Goal: Information Seeking & Learning: Stay updated

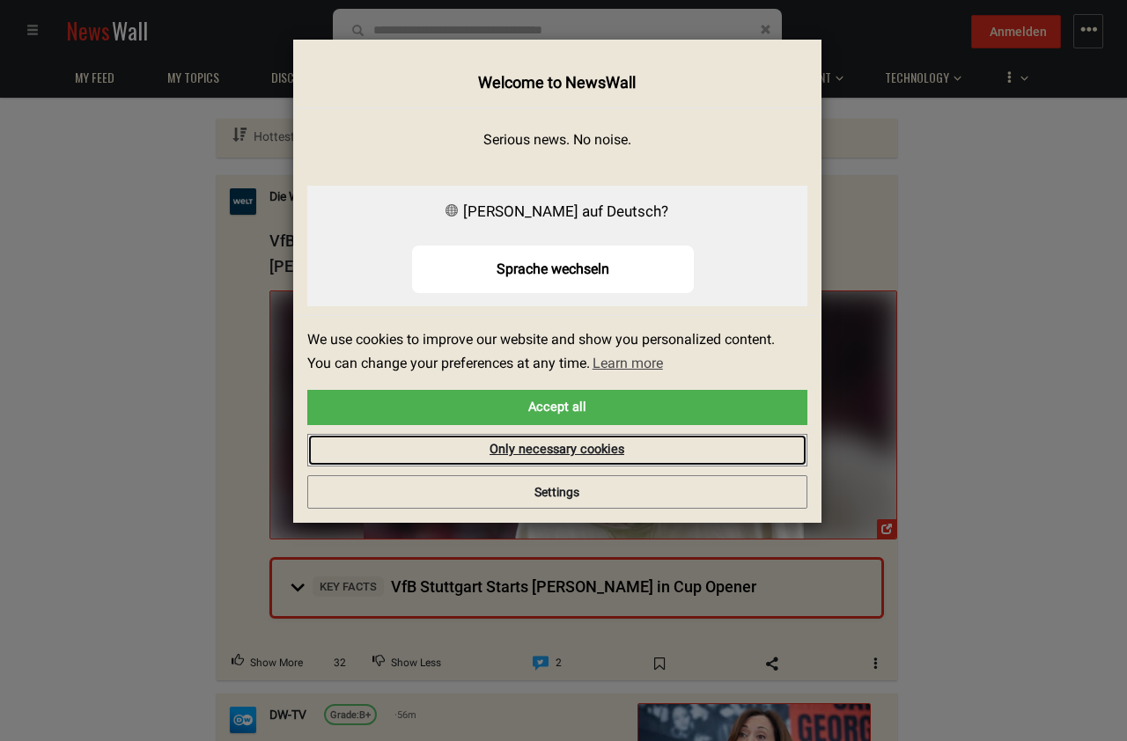
click at [645, 452] on link "Only necessary cookies" at bounding box center [557, 450] width 500 height 33
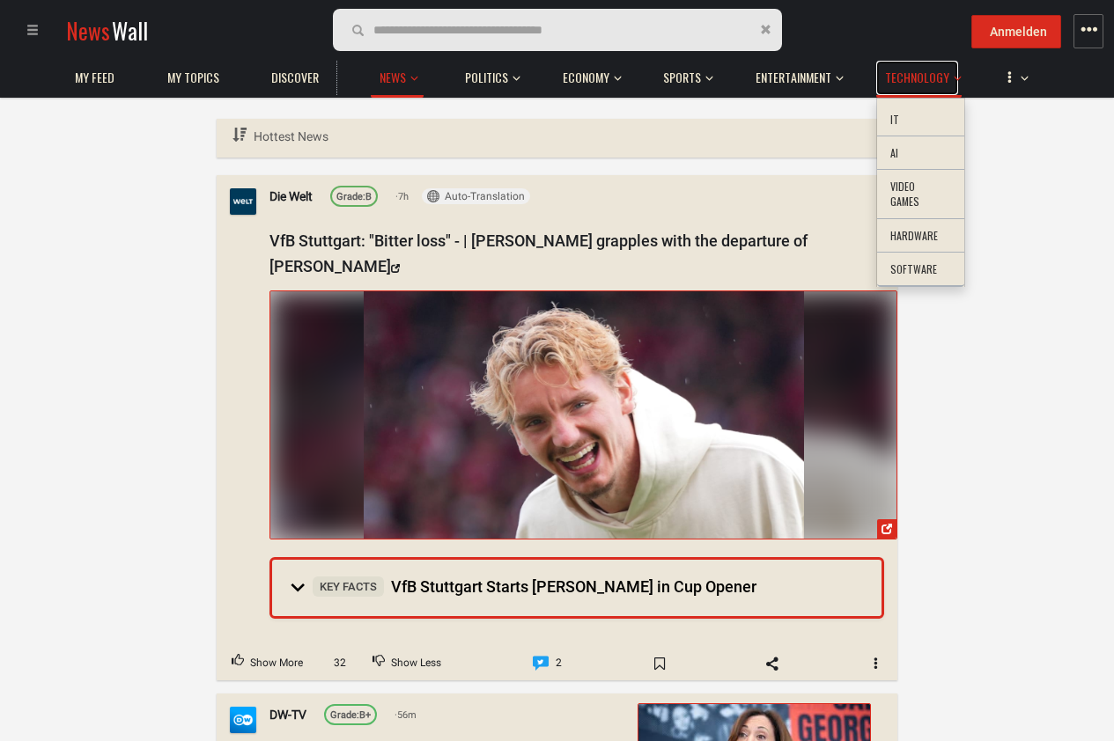
click at [894, 88] on link "Technology" at bounding box center [917, 78] width 82 height 34
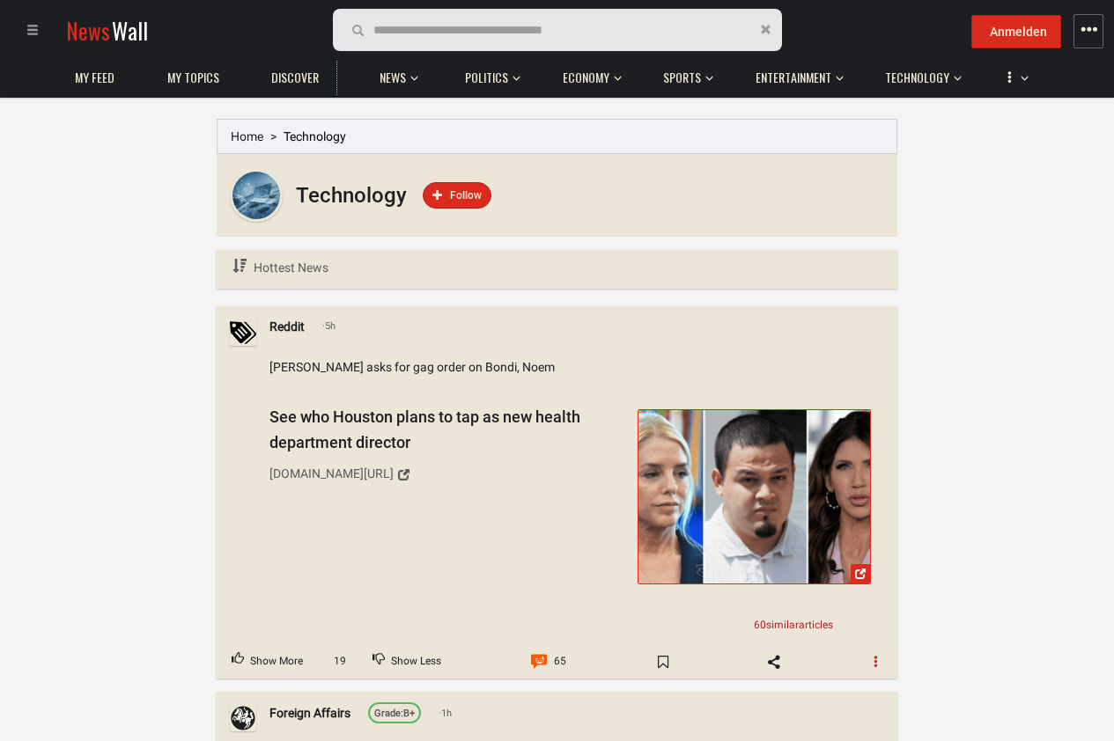
click at [887, 667] on button "button" at bounding box center [876, 662] width 42 height 28
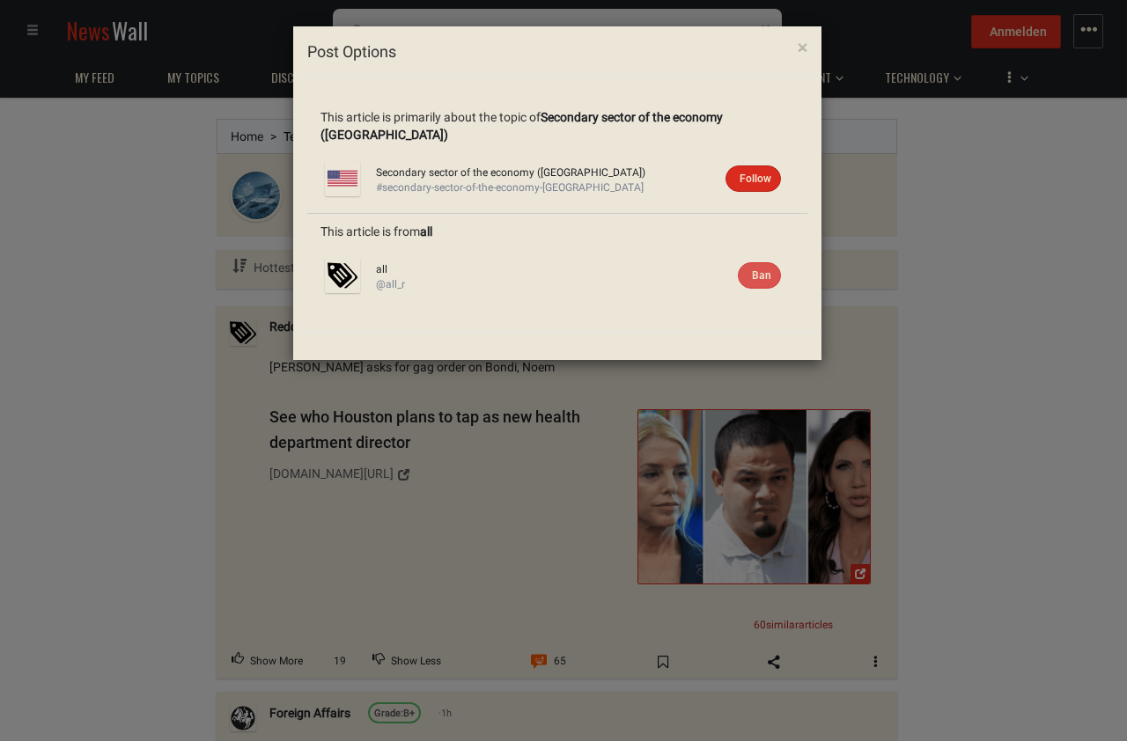
click at [434, 409] on div "× Post Options This article is primarily about the topic of Secondary sector of…" at bounding box center [563, 370] width 1127 height 741
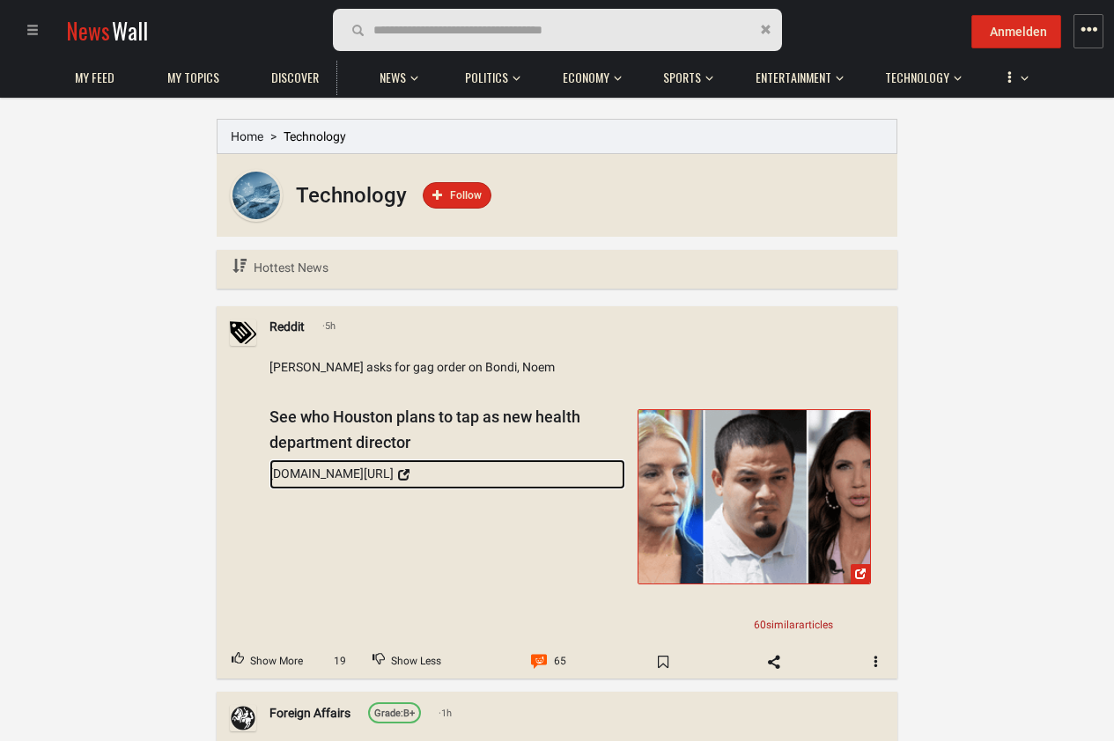
click at [390, 482] on div "[DOMAIN_NAME][URL]" at bounding box center [331, 473] width 124 height 19
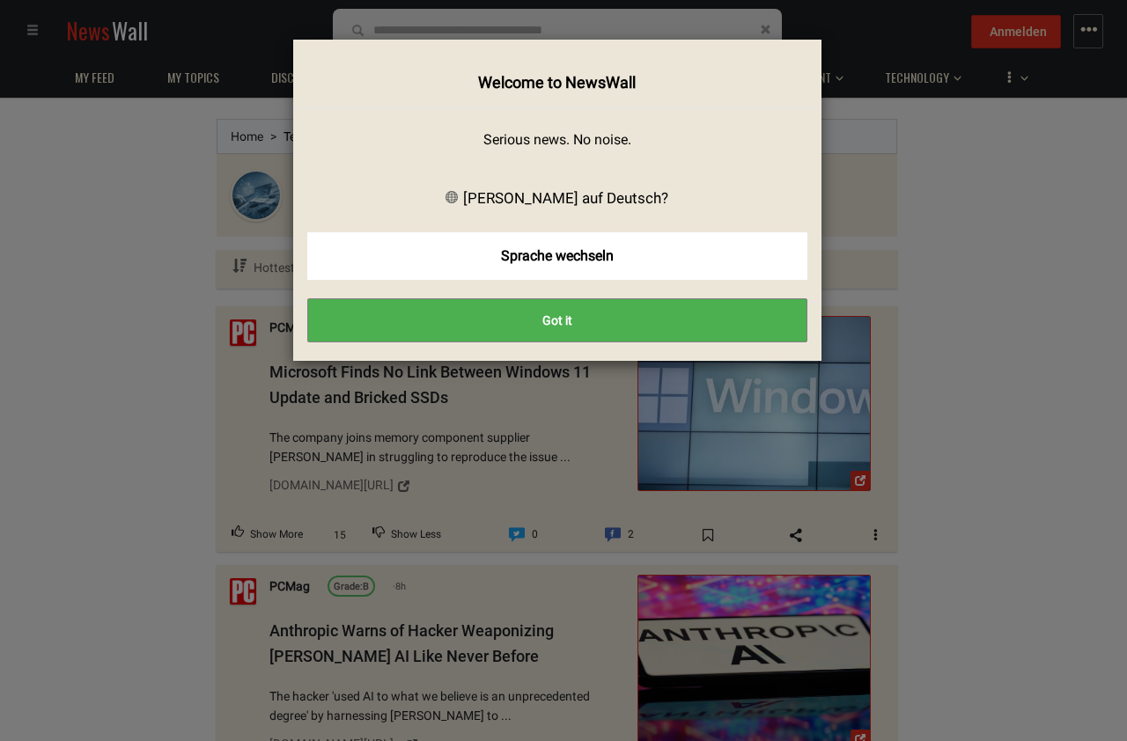
click at [628, 332] on button "Got it" at bounding box center [557, 321] width 500 height 44
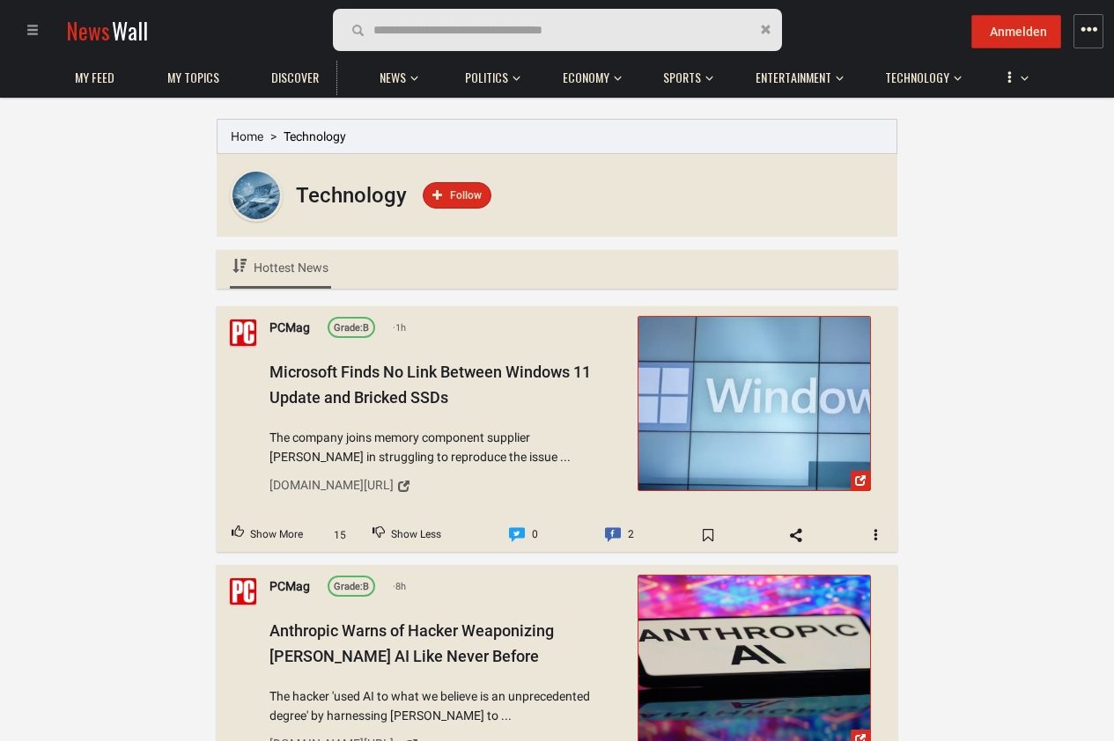
click at [258, 282] on link "Hottest News" at bounding box center [280, 269] width 101 height 39
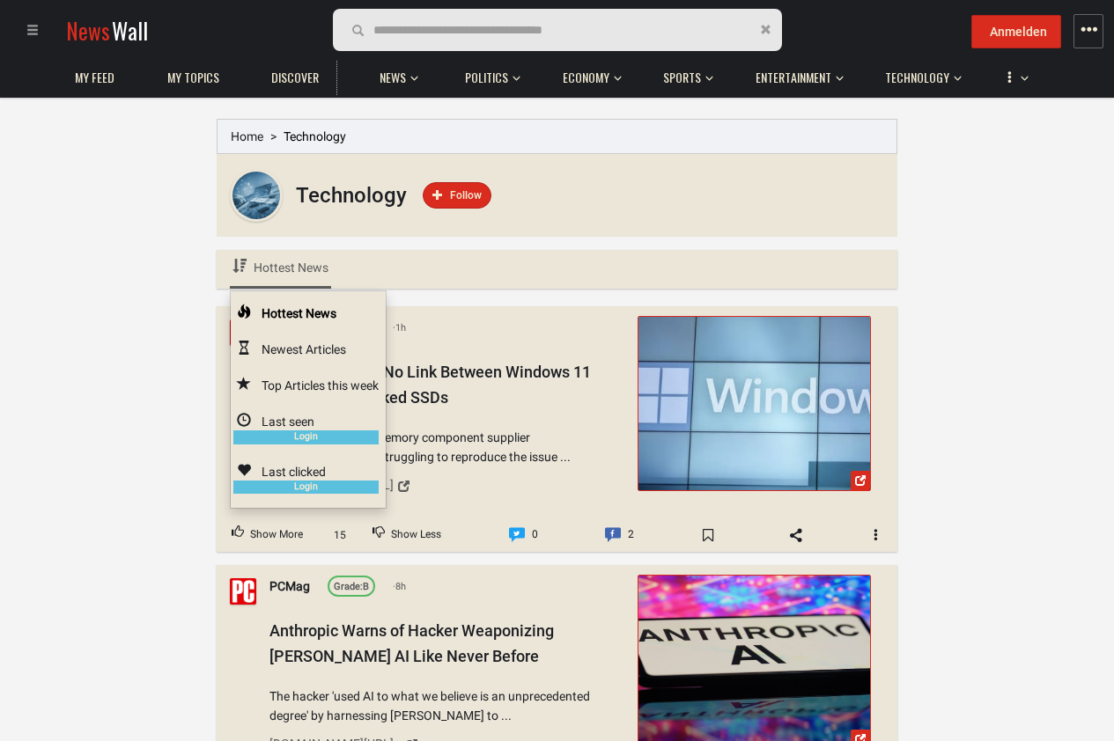
click at [287, 344] on span "Newest Articles" at bounding box center [304, 350] width 85 height 14
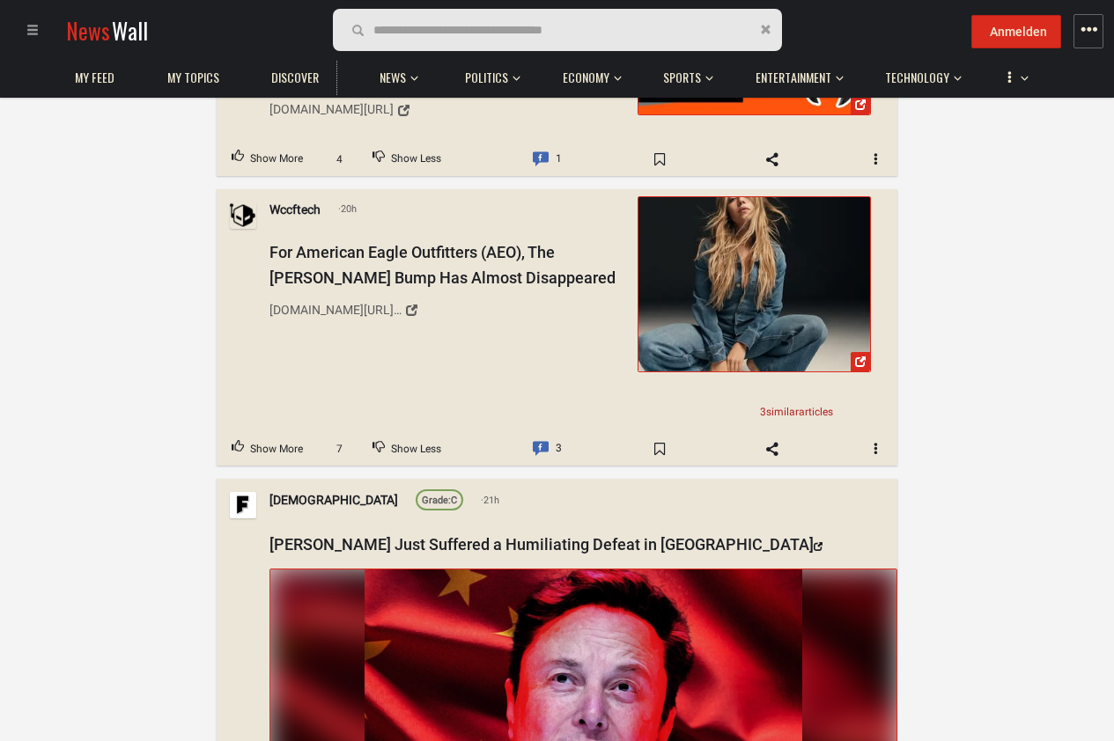
scroll to position [42478, 0]
